Goal: Information Seeking & Learning: Learn about a topic

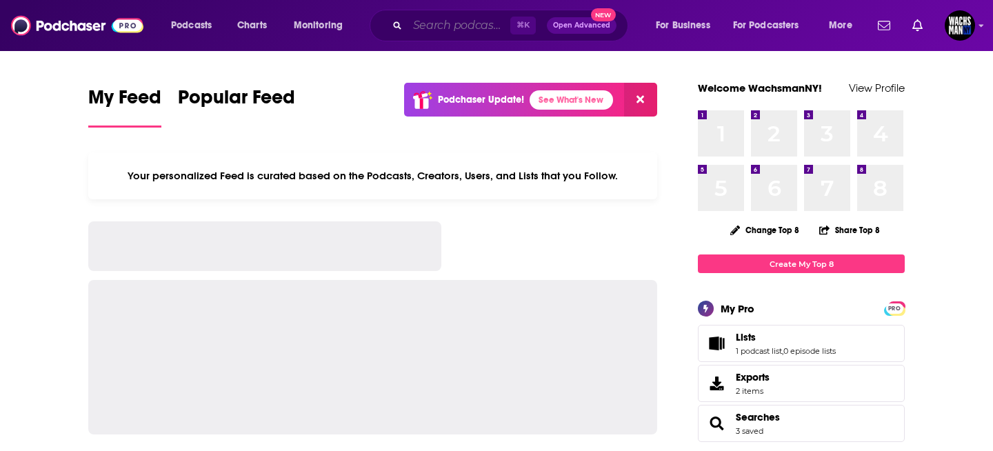
click at [443, 26] on input "Search podcasts, credits, & more..." at bounding box center [459, 25] width 103 height 22
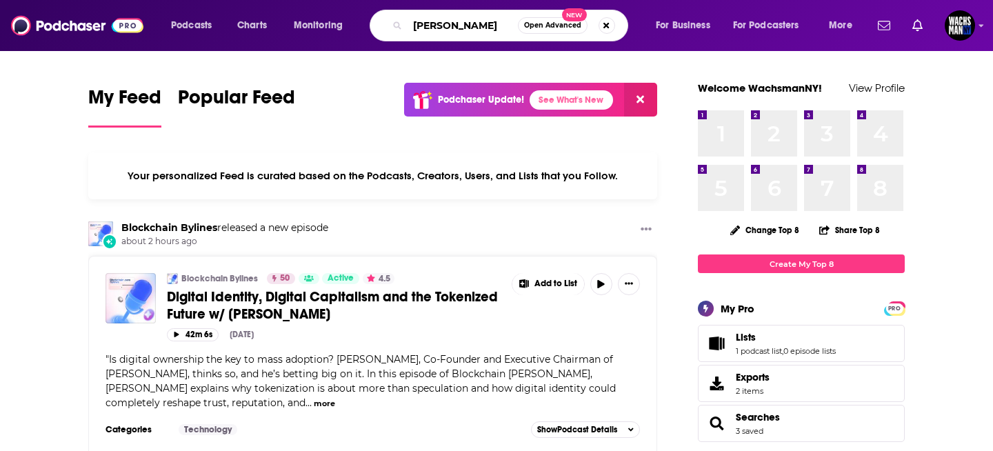
type input "[PERSON_NAME]"
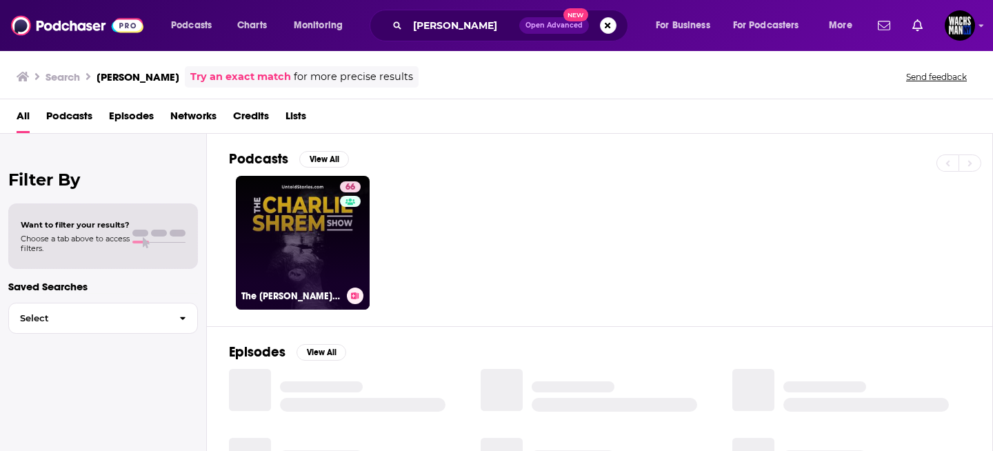
click at [280, 280] on link "66 The [PERSON_NAME] Show" at bounding box center [303, 243] width 134 height 134
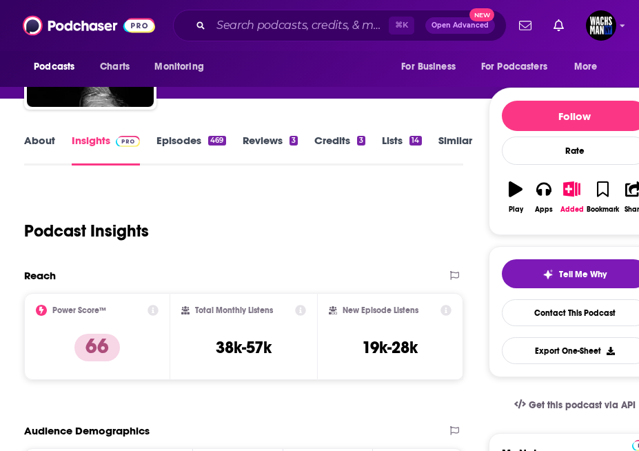
scroll to position [114, 0]
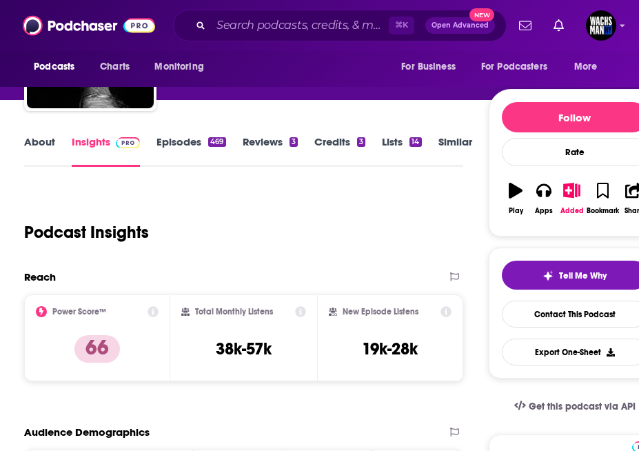
click at [297, 310] on icon at bounding box center [300, 311] width 11 height 11
click at [446, 310] on icon at bounding box center [446, 311] width 11 height 11
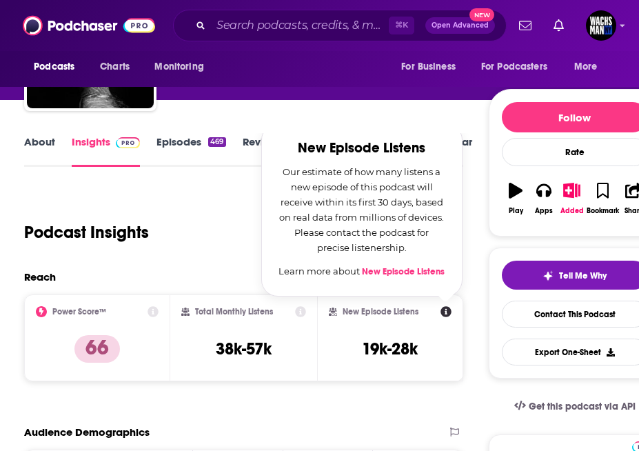
click at [249, 350] on h3 "38k-57k" at bounding box center [244, 349] width 56 height 21
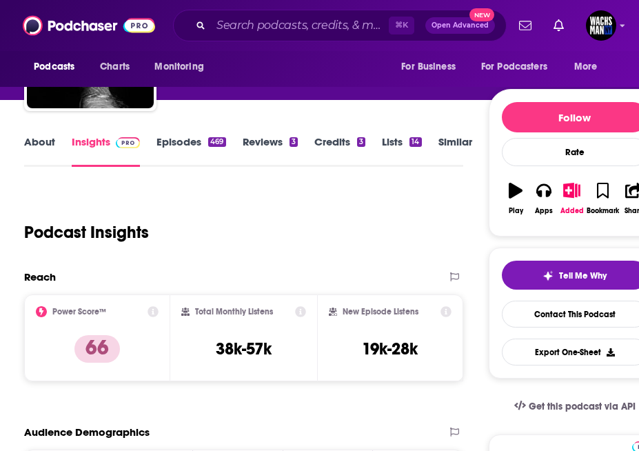
click at [179, 148] on link "Episodes 469" at bounding box center [191, 151] width 69 height 32
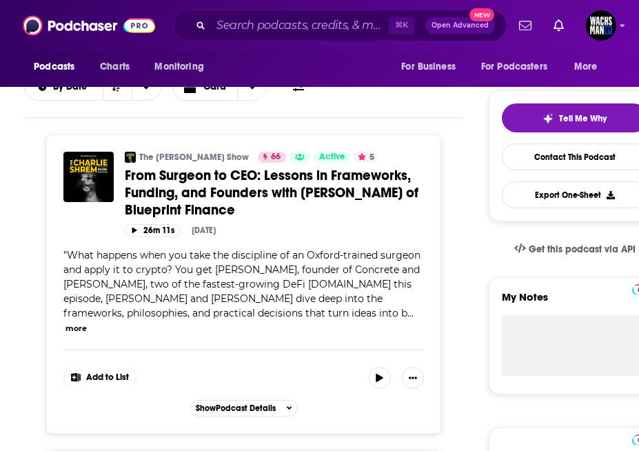
scroll to position [270, 0]
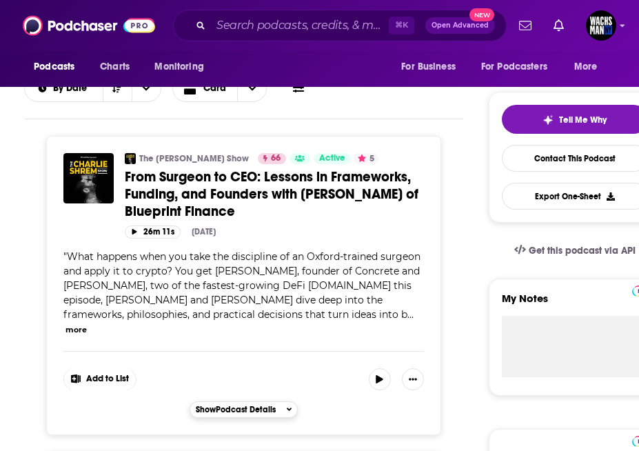
click at [267, 405] on span "Show Podcast Details" at bounding box center [236, 410] width 80 height 10
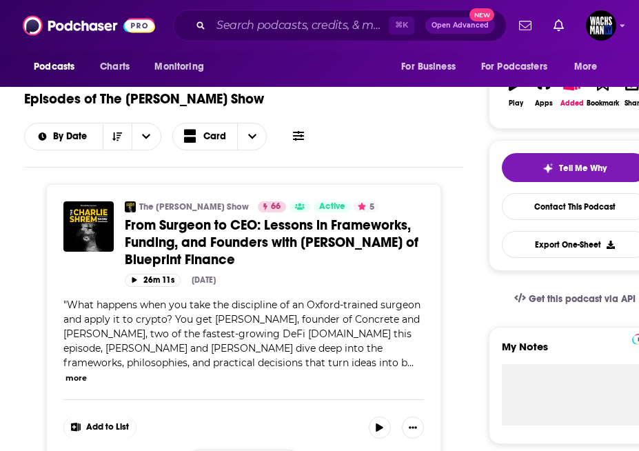
scroll to position [219, 0]
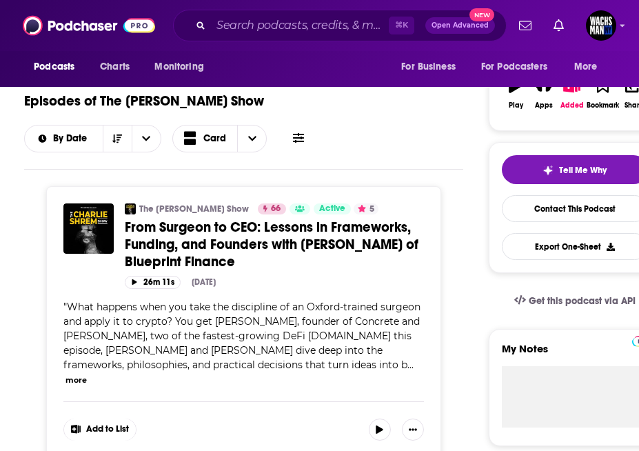
click at [87, 375] on button "more" at bounding box center [76, 381] width 21 height 12
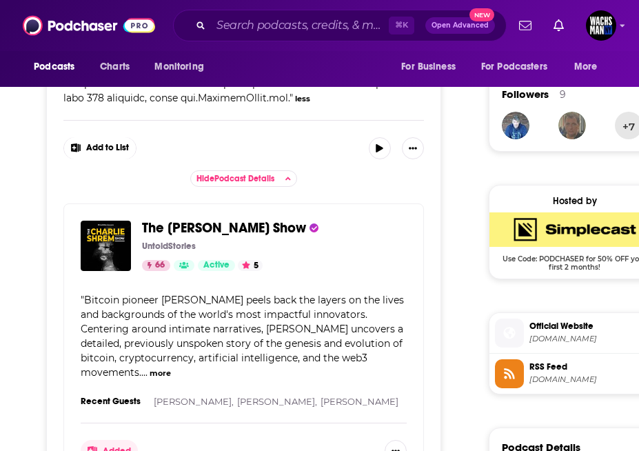
scroll to position [991, 0]
